Goal: Find specific page/section: Find specific page/section

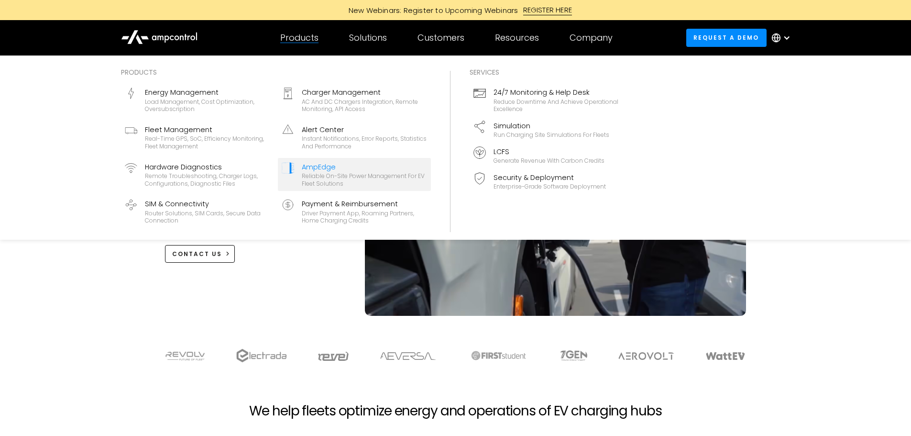
click at [325, 166] on div "AmpEdge" at bounding box center [364, 167] width 125 height 11
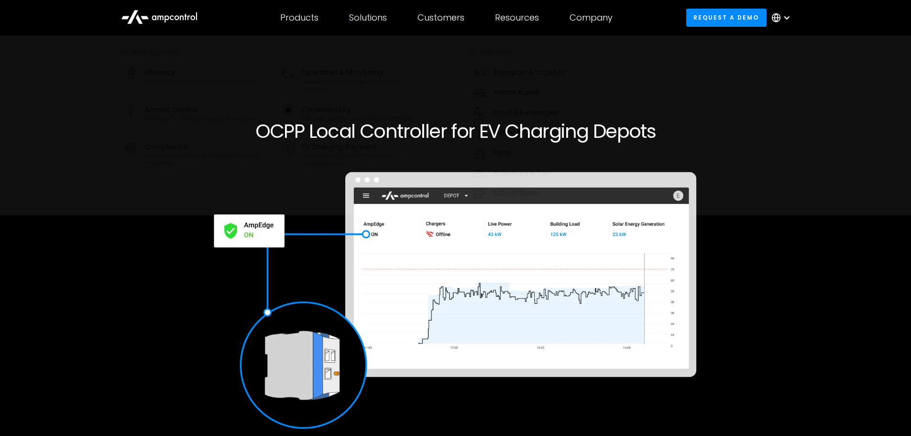
click at [377, 17] on div "Solutions" at bounding box center [368, 17] width 38 height 11
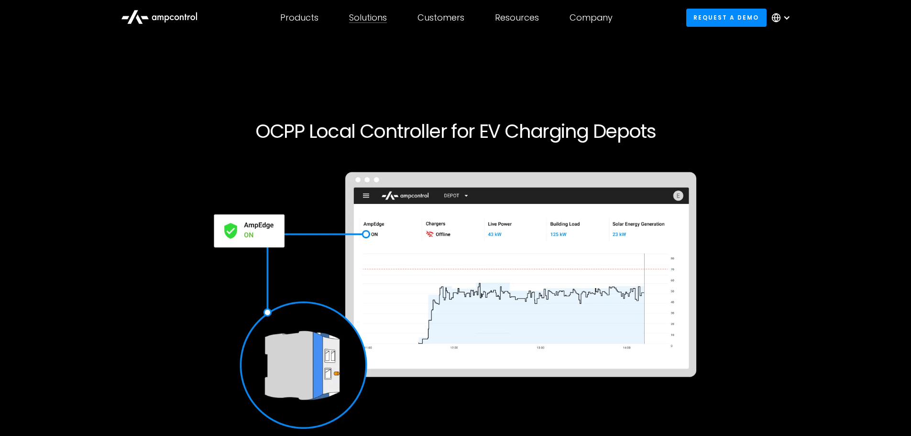
click at [376, 17] on div "Solutions" at bounding box center [368, 17] width 38 height 11
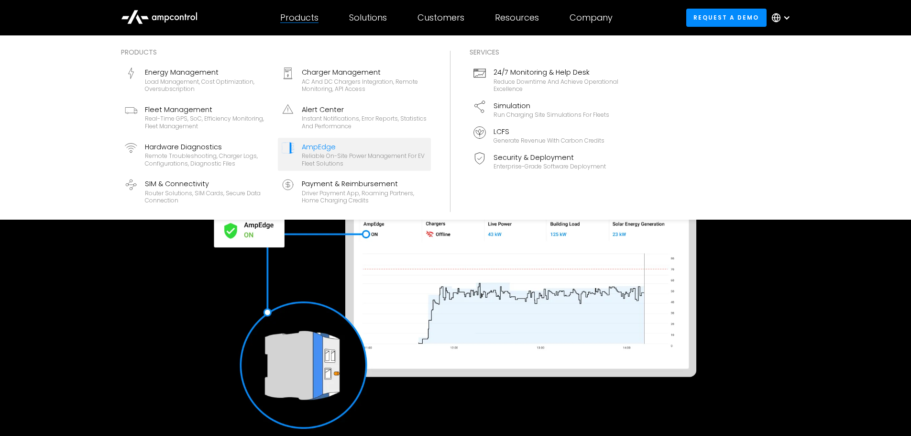
click at [303, 12] on div "Products" at bounding box center [299, 17] width 38 height 11
